Goal: Check status: Check status

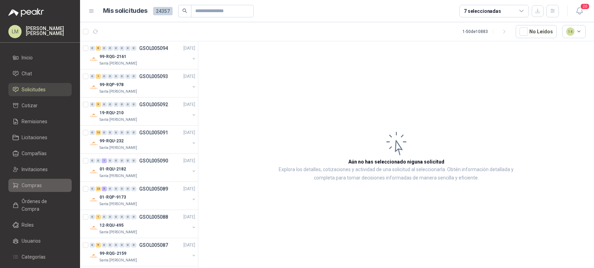
click at [34, 186] on span "Compras" at bounding box center [32, 186] width 20 height 8
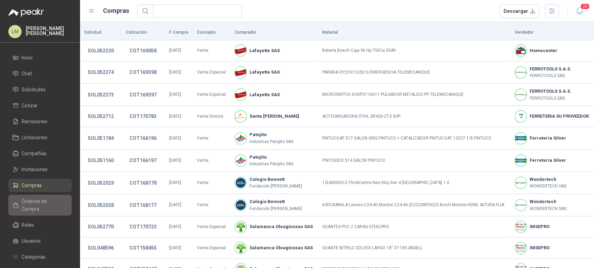
click at [39, 200] on span "Órdenes de Compra" at bounding box center [43, 205] width 43 height 15
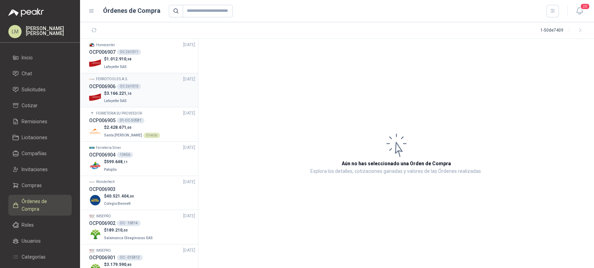
click at [128, 102] on p "Lafayette SAS" at bounding box center [117, 101] width 27 height 8
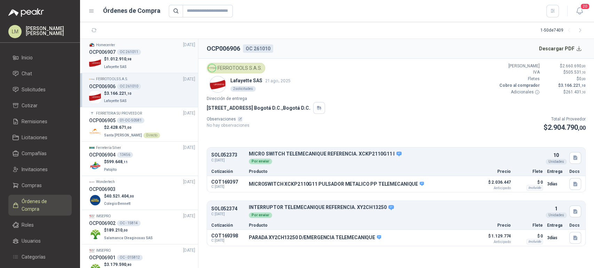
click at [128, 58] on span ",98" at bounding box center [128, 59] width 5 height 4
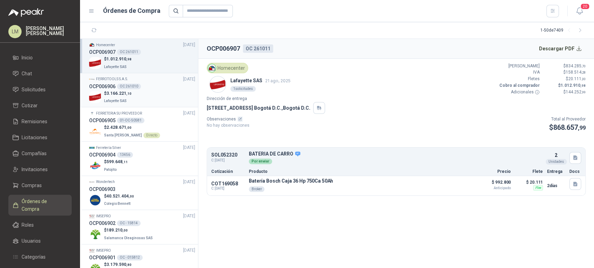
click at [124, 93] on span "3.166.221 ,10" at bounding box center [118, 93] width 25 height 5
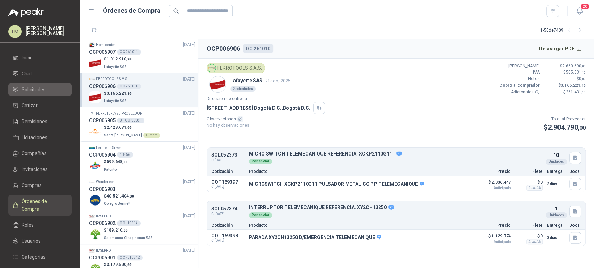
click at [34, 91] on span "Solicitudes" at bounding box center [34, 90] width 24 height 8
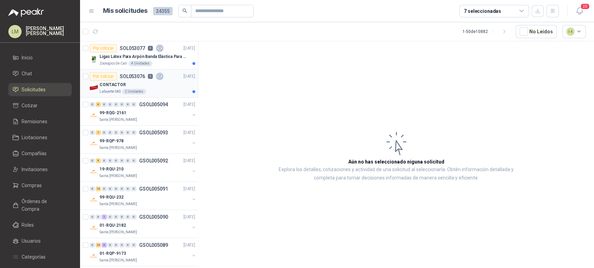
click at [133, 80] on div "Por cotizar SOL053076 0" at bounding box center [127, 76] width 74 height 8
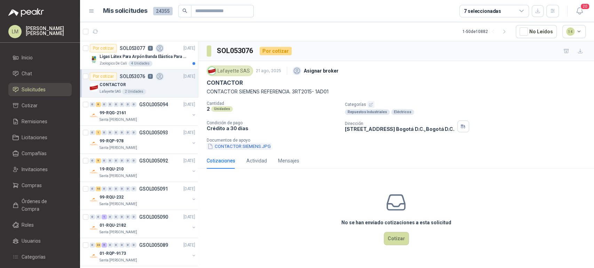
click at [250, 143] on button "CONTACTOR SIEMENS.JPG" at bounding box center [239, 146] width 65 height 7
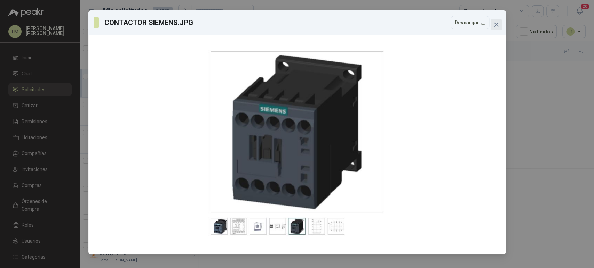
click at [498, 25] on icon "close" at bounding box center [496, 25] width 6 height 6
